Goal: Transaction & Acquisition: Book appointment/travel/reservation

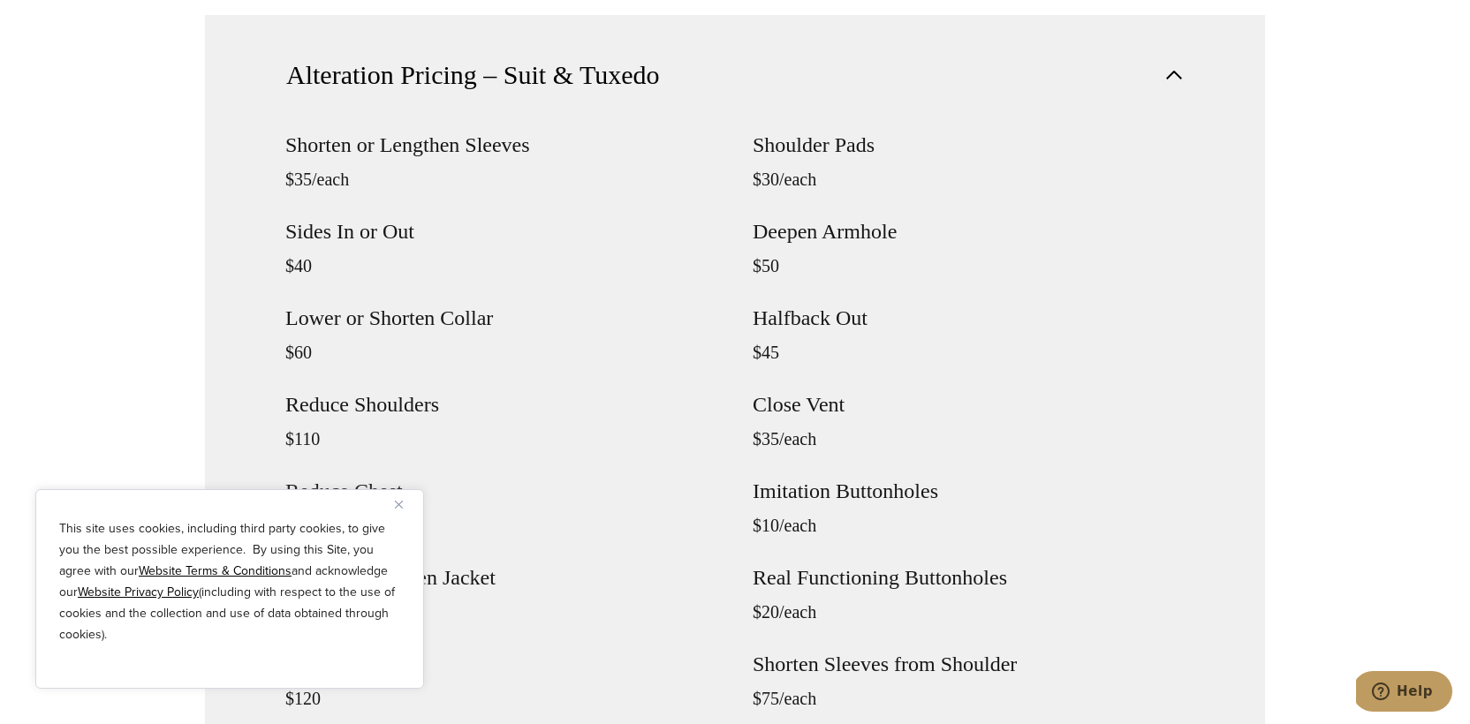
scroll to position [1661, 0]
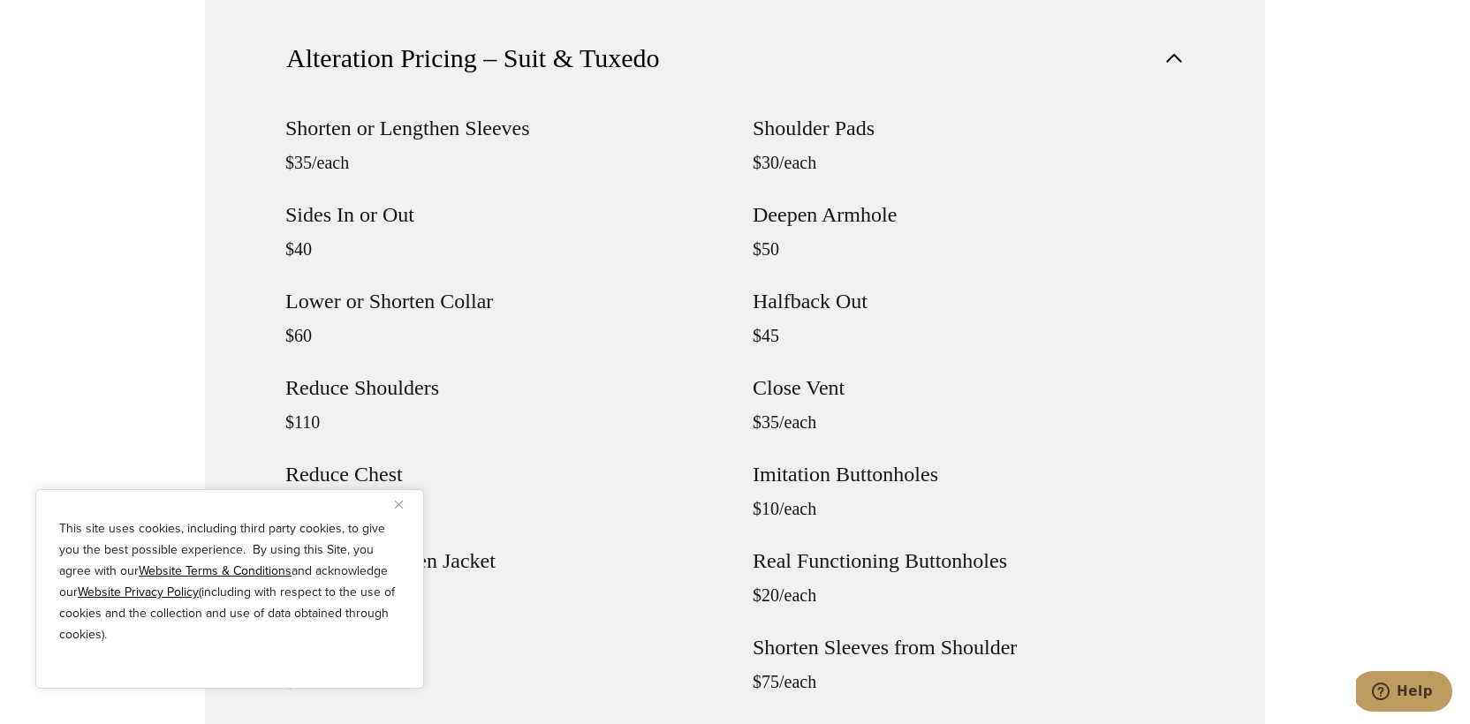
click at [402, 501] on img "Close" at bounding box center [399, 505] width 8 height 8
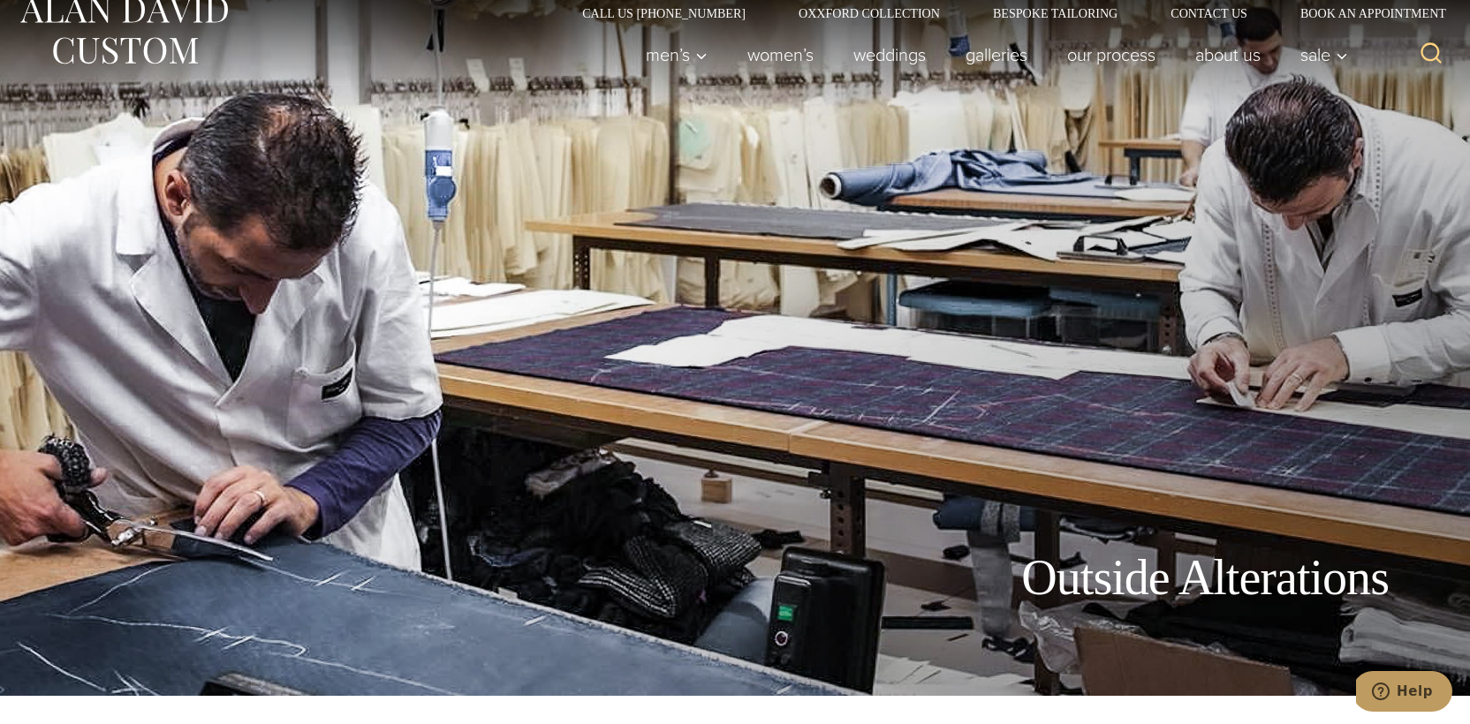
scroll to position [0, 0]
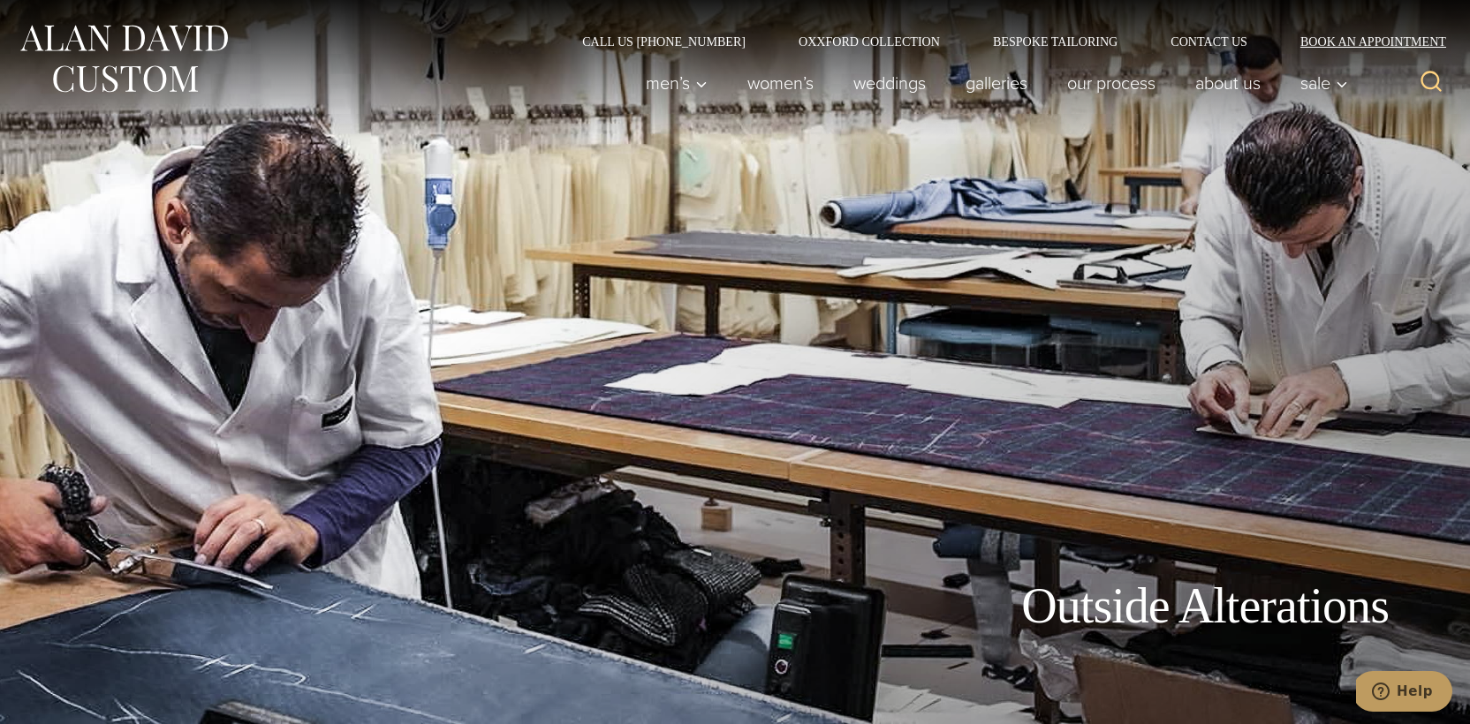
click at [1383, 40] on link "Book an Appointment" at bounding box center [1363, 41] width 178 height 12
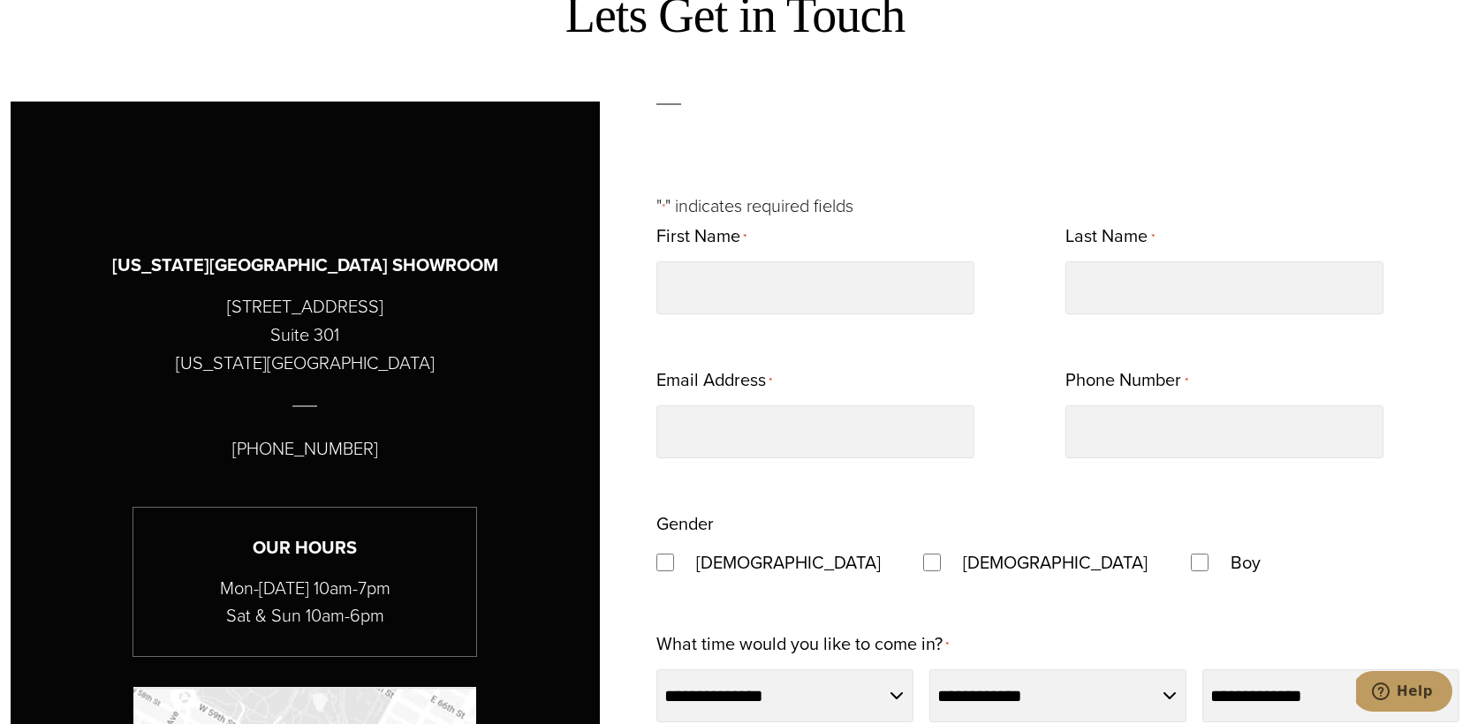
scroll to position [793, 0]
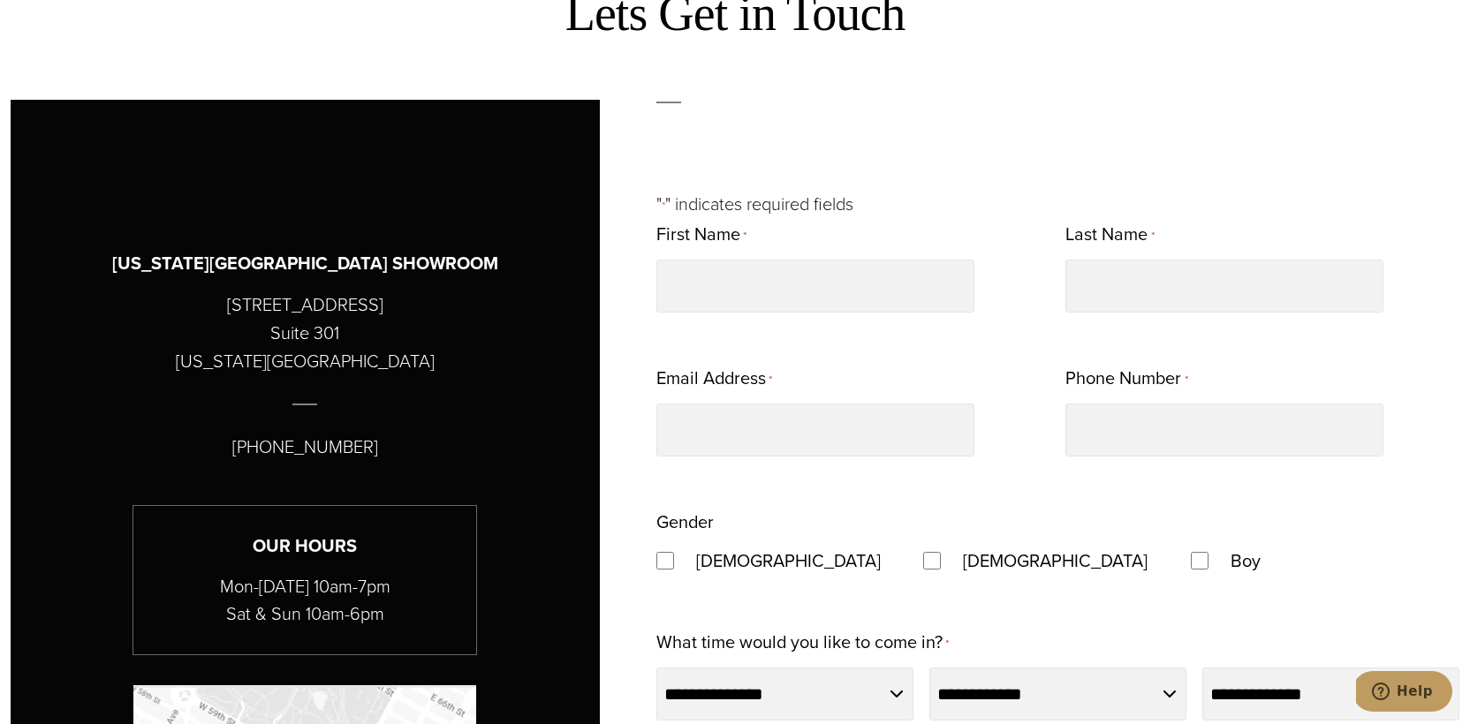
drag, startPoint x: 404, startPoint y: 305, endPoint x: 136, endPoint y: 305, distance: 267.7
click at [136, 305] on div "[US_STATE][GEOGRAPHIC_DATA] SHOWROOM [STREET_ADDRESS][US_STATE] [PHONE_NUMBER] …" at bounding box center [305, 526] width 501 height 703
copy div "[STREET_ADDRESS]"
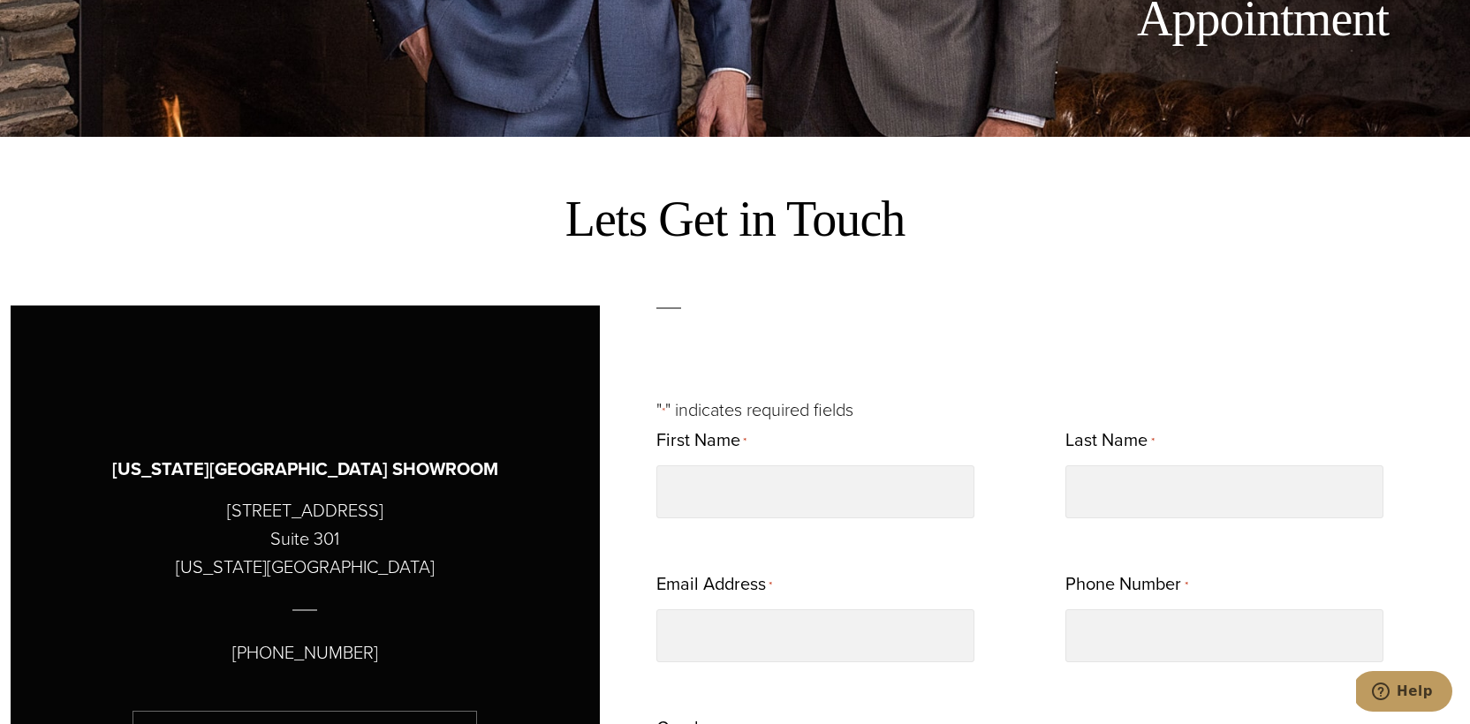
scroll to position [143, 0]
